Goal: Task Accomplishment & Management: Manage account settings

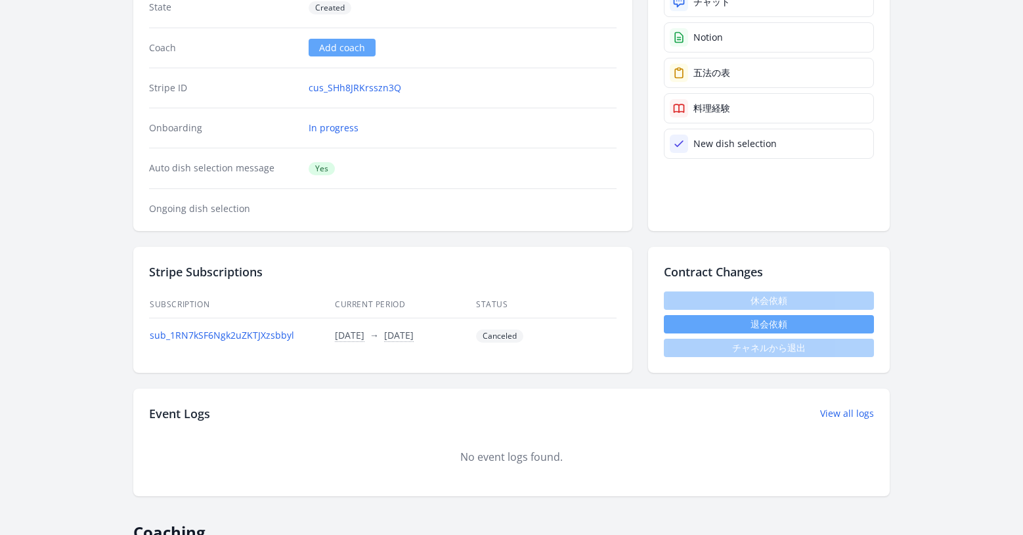
scroll to position [274, 0]
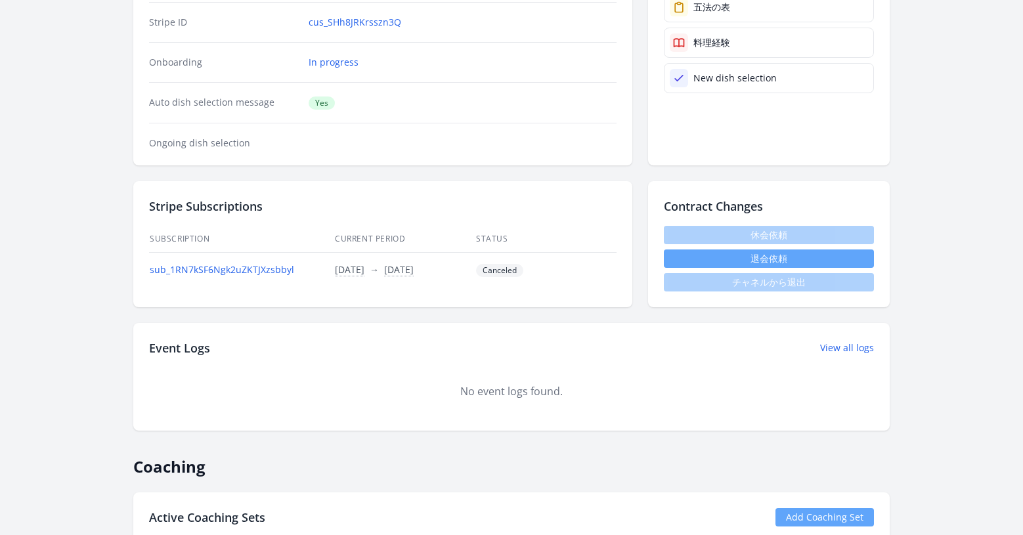
click at [822, 262] on button "退会依頼" at bounding box center [769, 258] width 210 height 18
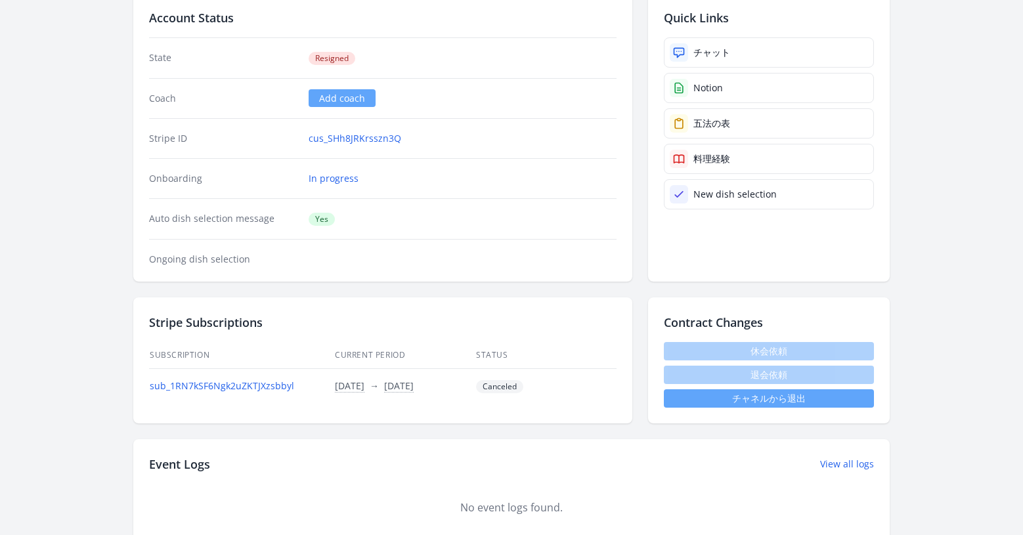
scroll to position [438, 0]
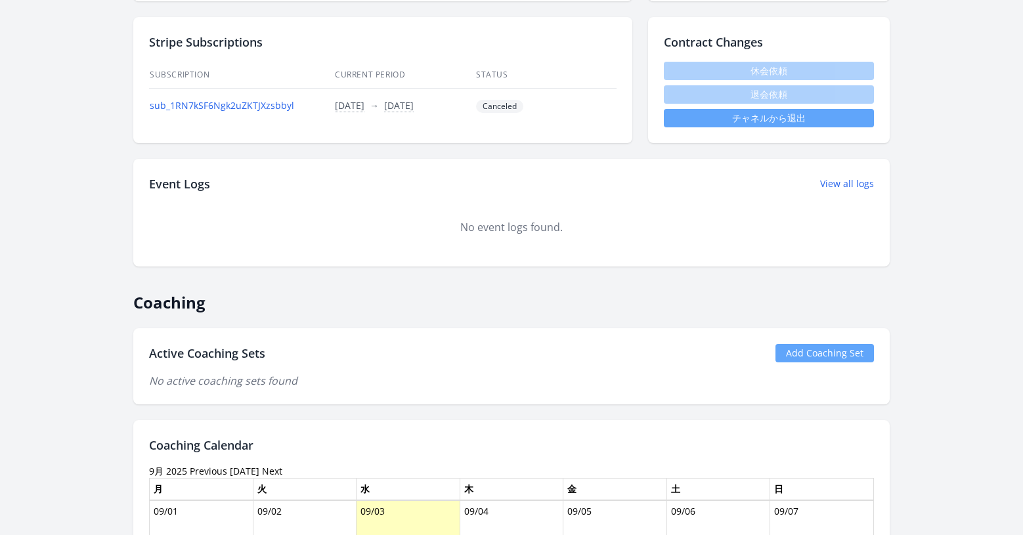
click at [712, 124] on link "チャネルから退出" at bounding box center [769, 118] width 210 height 18
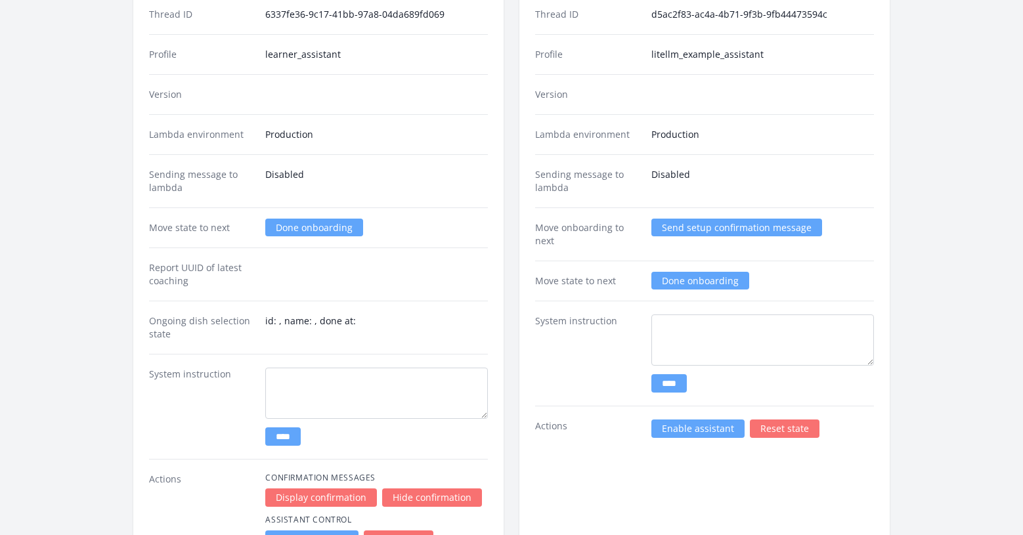
scroll to position [1917, 0]
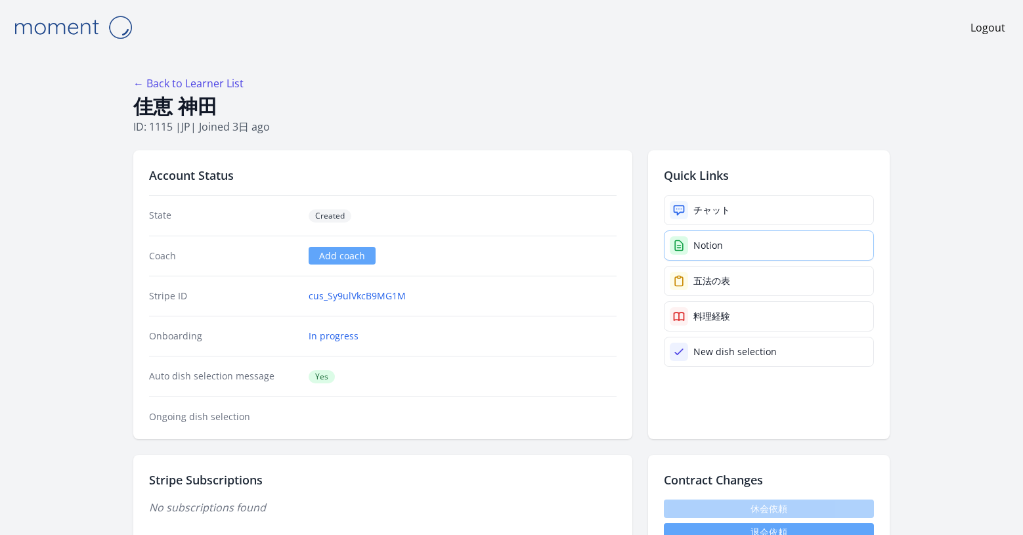
click at [692, 242] on link "Notion" at bounding box center [769, 245] width 210 height 30
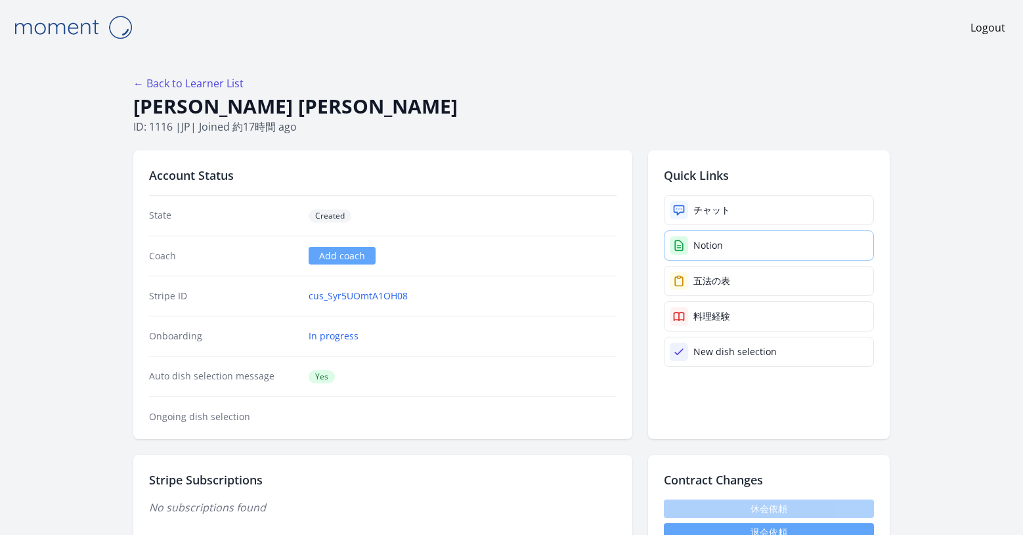
click at [714, 239] on div "Notion" at bounding box center [708, 245] width 30 height 13
